Goal: Transaction & Acquisition: Purchase product/service

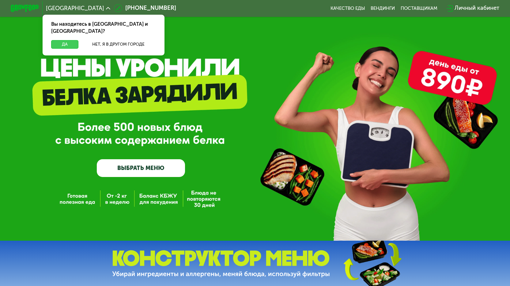
click at [71, 40] on button "Да" at bounding box center [64, 44] width 27 height 9
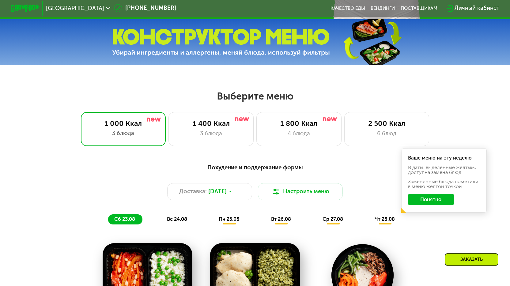
scroll to position [275, 0]
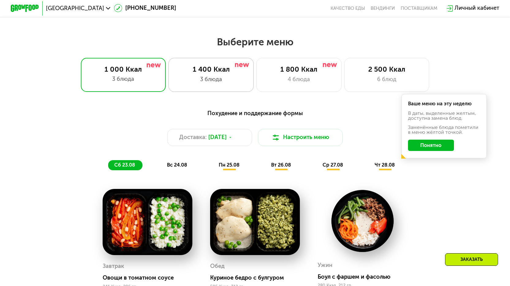
click at [221, 81] on div "3 блюда" at bounding box center [211, 79] width 70 height 9
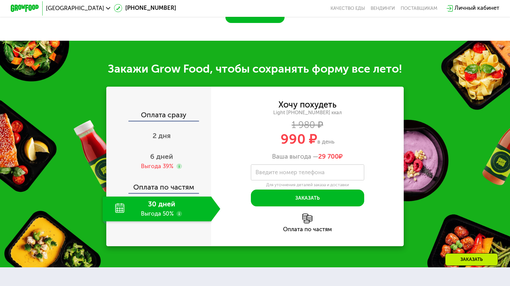
scroll to position [673, 0]
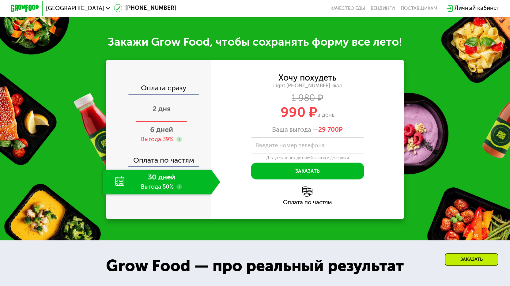
click at [158, 113] on span "2 дня" at bounding box center [161, 108] width 18 height 9
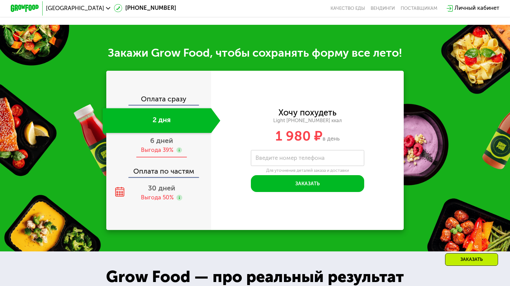
click at [159, 140] on span "6 дней" at bounding box center [161, 140] width 23 height 9
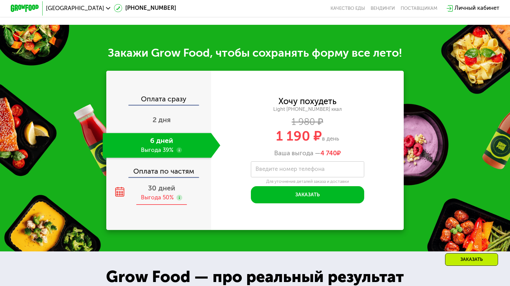
click at [164, 188] on span "30 дней" at bounding box center [161, 188] width 27 height 9
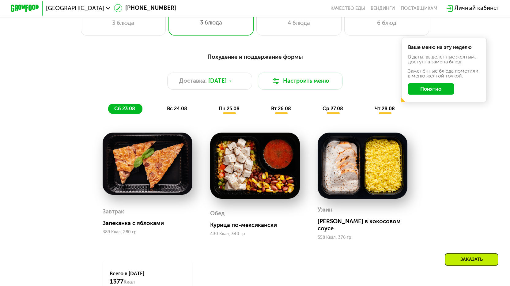
scroll to position [337, 0]
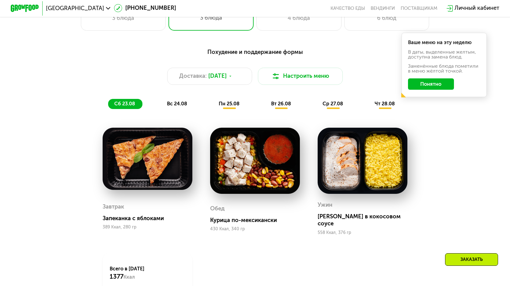
click at [179, 105] on span "вс 24.08" at bounding box center [177, 104] width 20 height 6
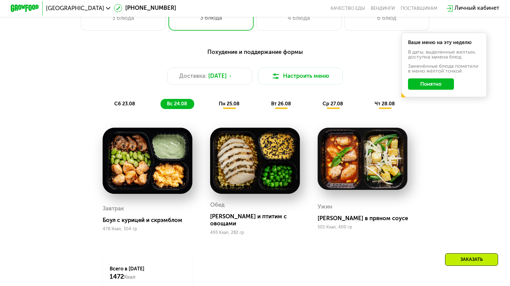
click at [229, 107] on span "пн 25.08" at bounding box center [229, 104] width 21 height 6
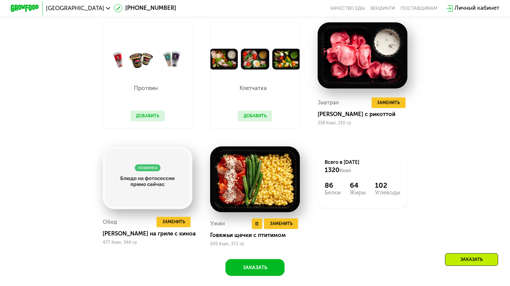
scroll to position [398, 0]
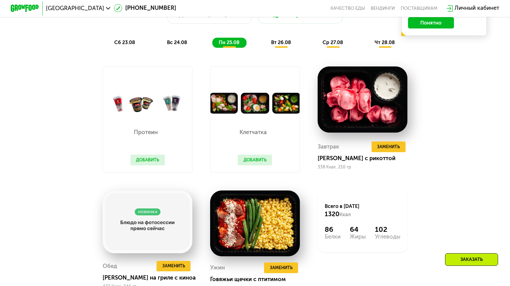
click at [278, 44] on span "вт 26.08" at bounding box center [281, 42] width 20 height 6
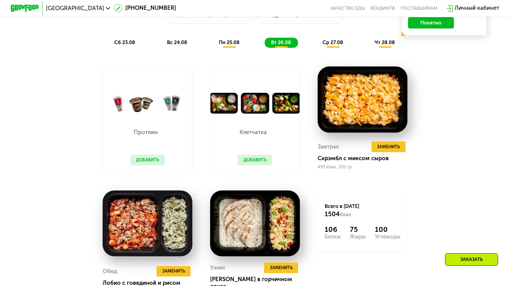
click at [337, 45] on span "ср 27.08" at bounding box center [332, 42] width 21 height 6
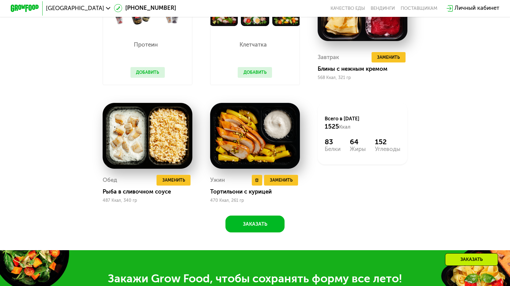
scroll to position [490, 0]
